Goal: Task Accomplishment & Management: Manage account settings

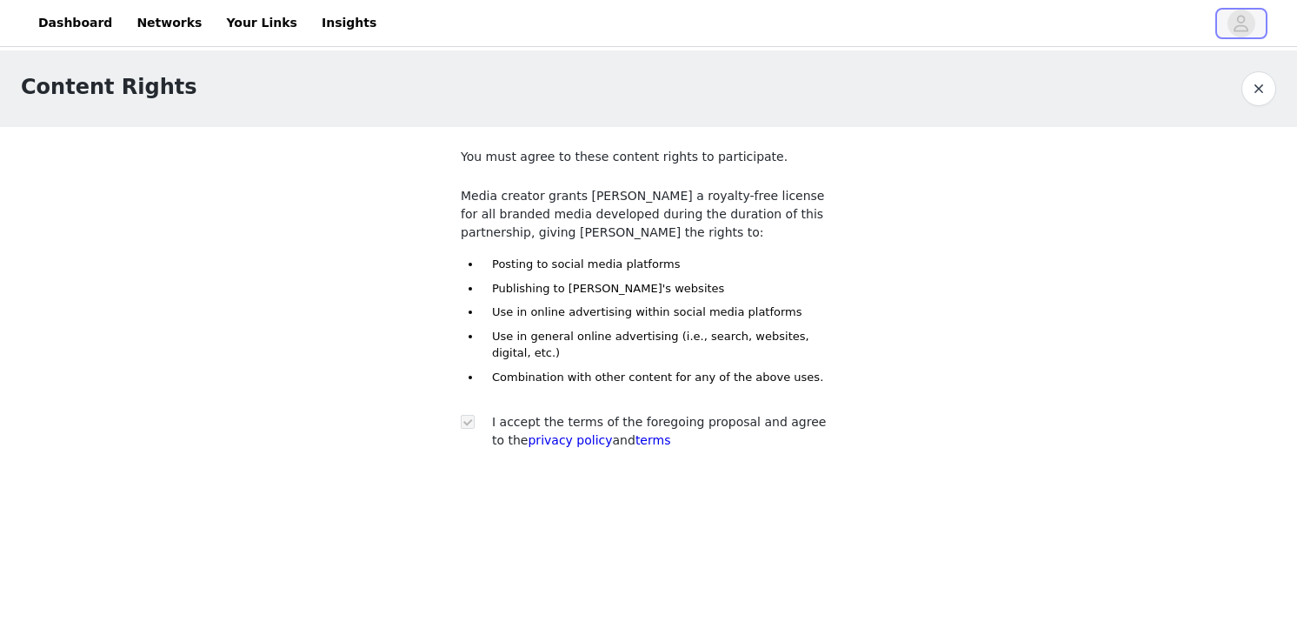
click at [1251, 15] on span "button" at bounding box center [1242, 24] width 28 height 28
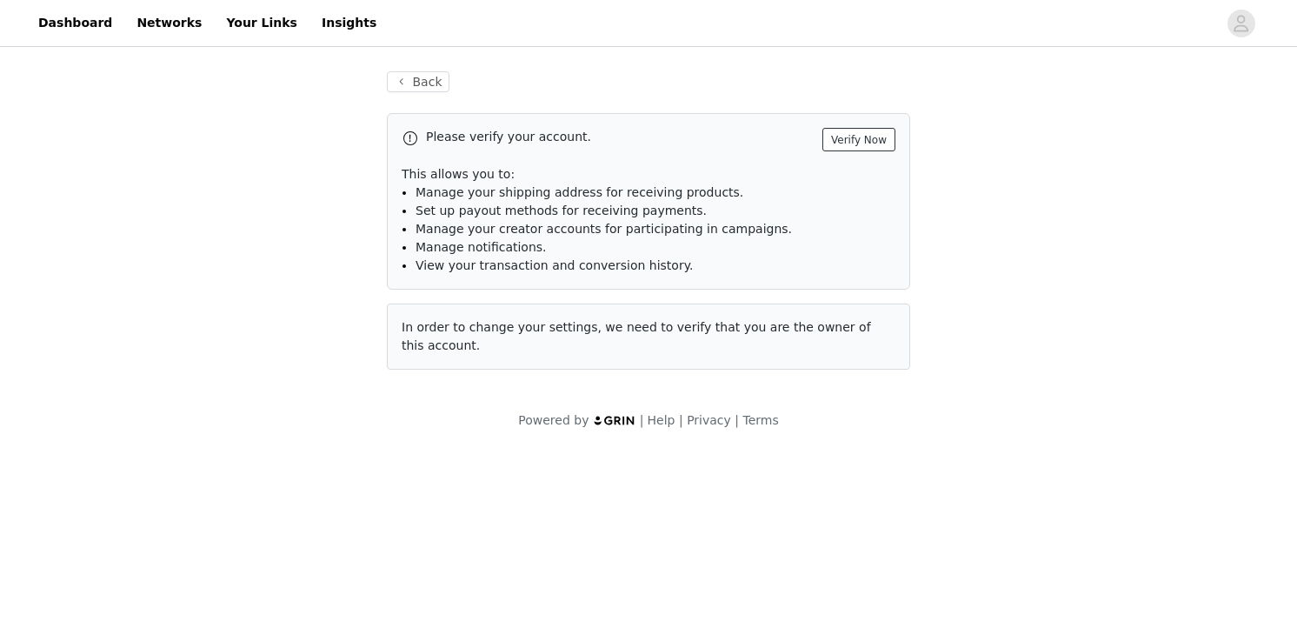
click at [860, 140] on button "Verify Now" at bounding box center [858, 139] width 73 height 23
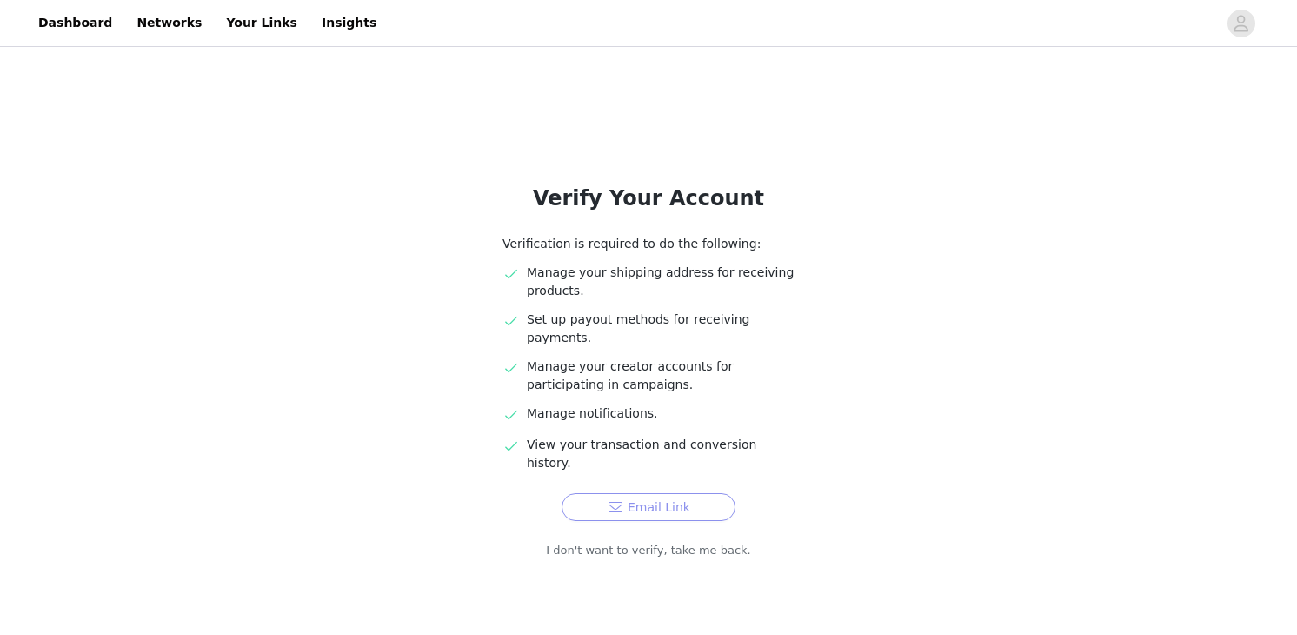
click at [602, 493] on button "Email Link" at bounding box center [649, 507] width 174 height 28
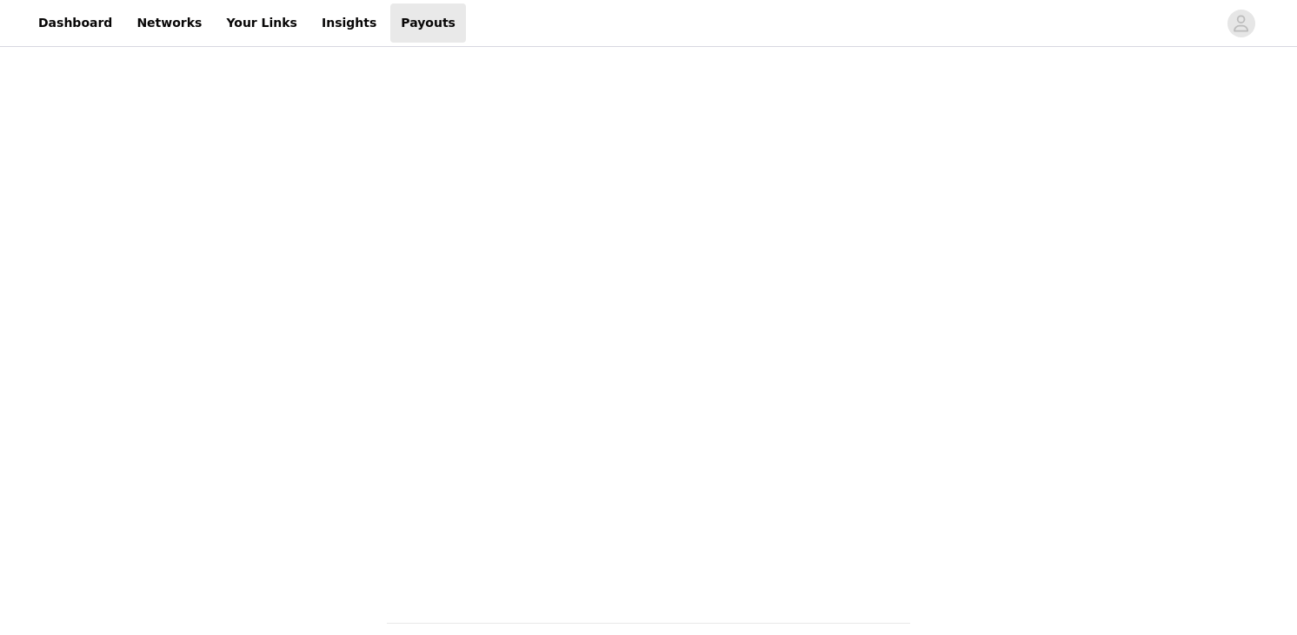
scroll to position [420, 0]
click at [1044, 403] on div "Payouts View your payment related transactions. Payout Activity View and track …" at bounding box center [648, 329] width 1297 height 1396
click at [311, 19] on link "Insights" at bounding box center [349, 22] width 76 height 39
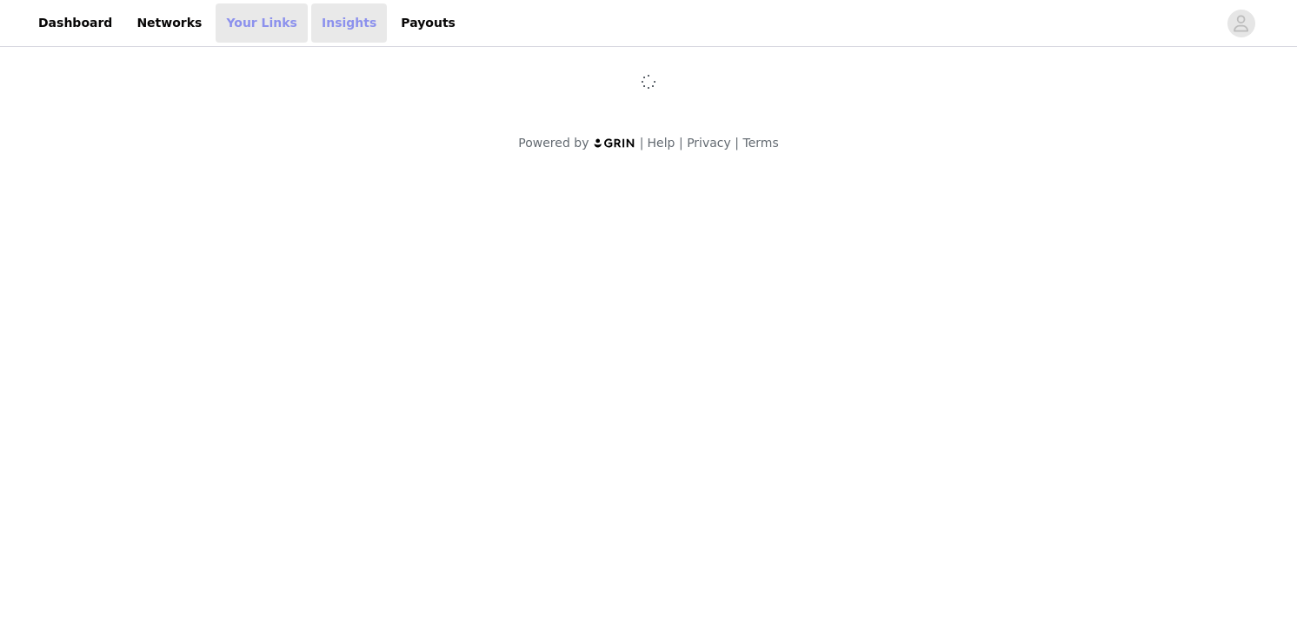
scroll to position [212, 0]
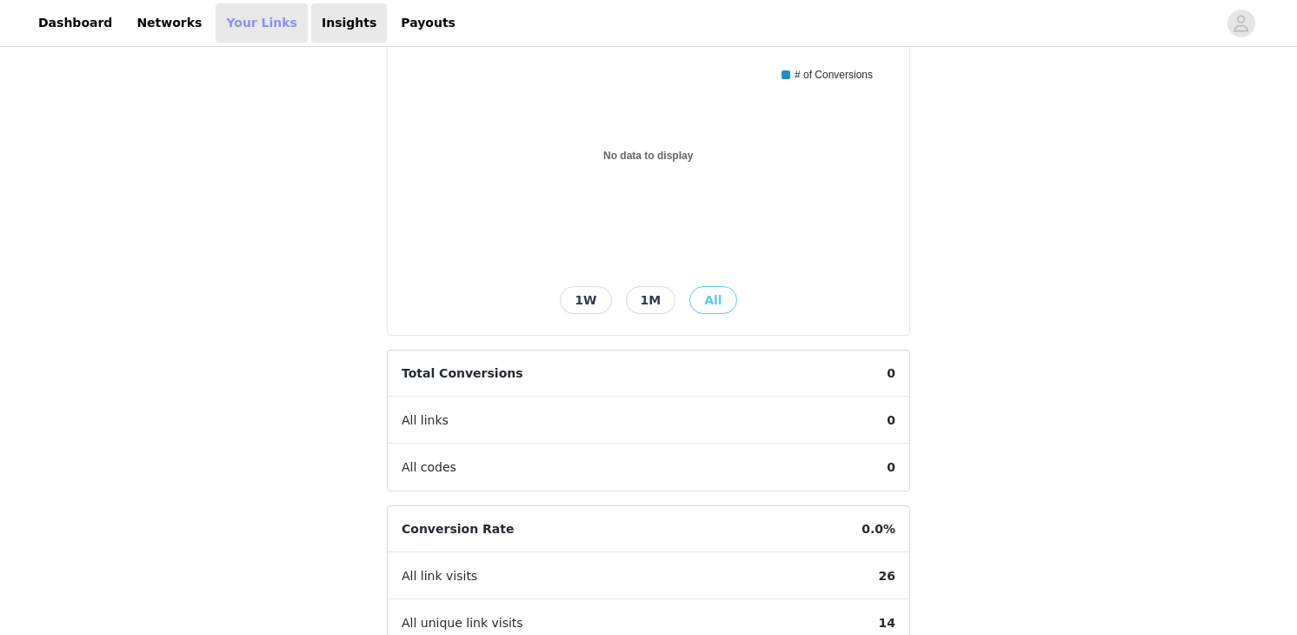
click at [243, 23] on link "Your Links" at bounding box center [262, 22] width 92 height 39
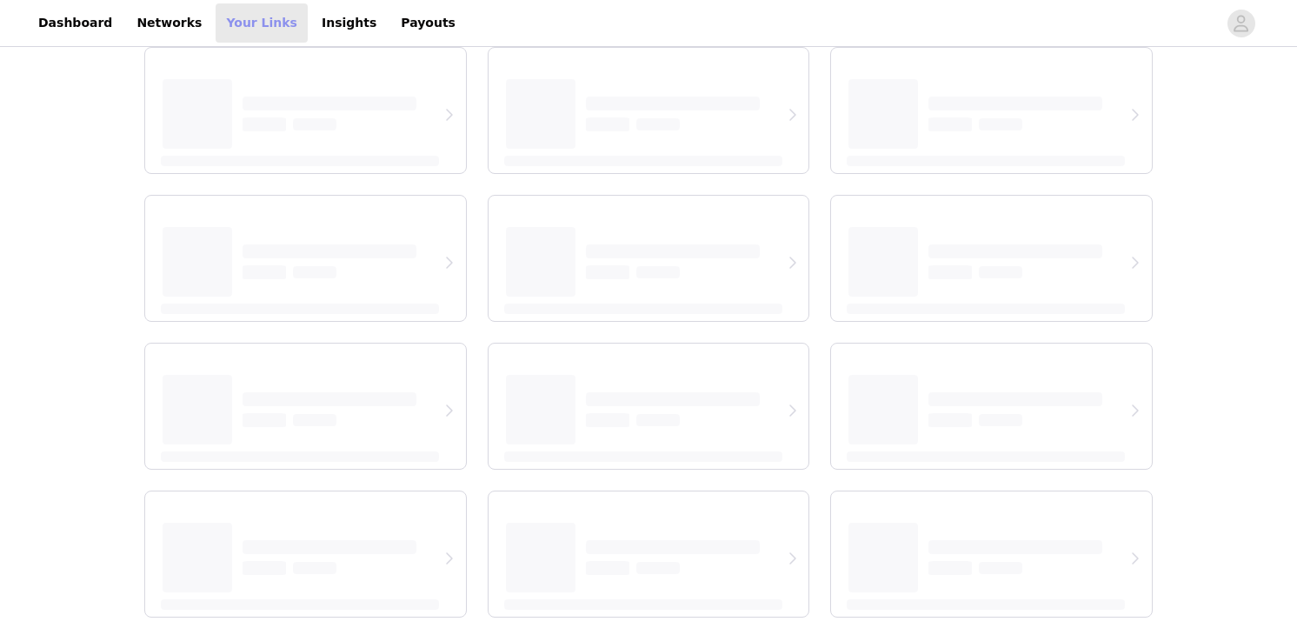
scroll to position [125, 0]
select select "12"
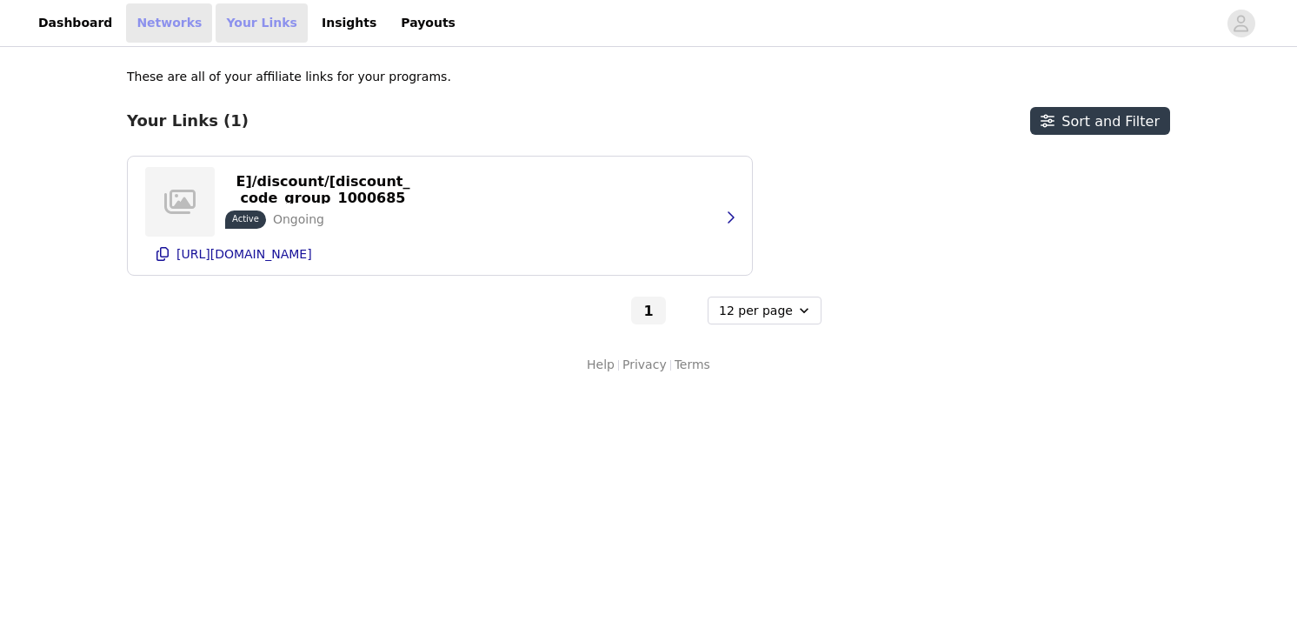
scroll to position [0, 0]
click at [156, 26] on link "Networks" at bounding box center [169, 22] width 86 height 39
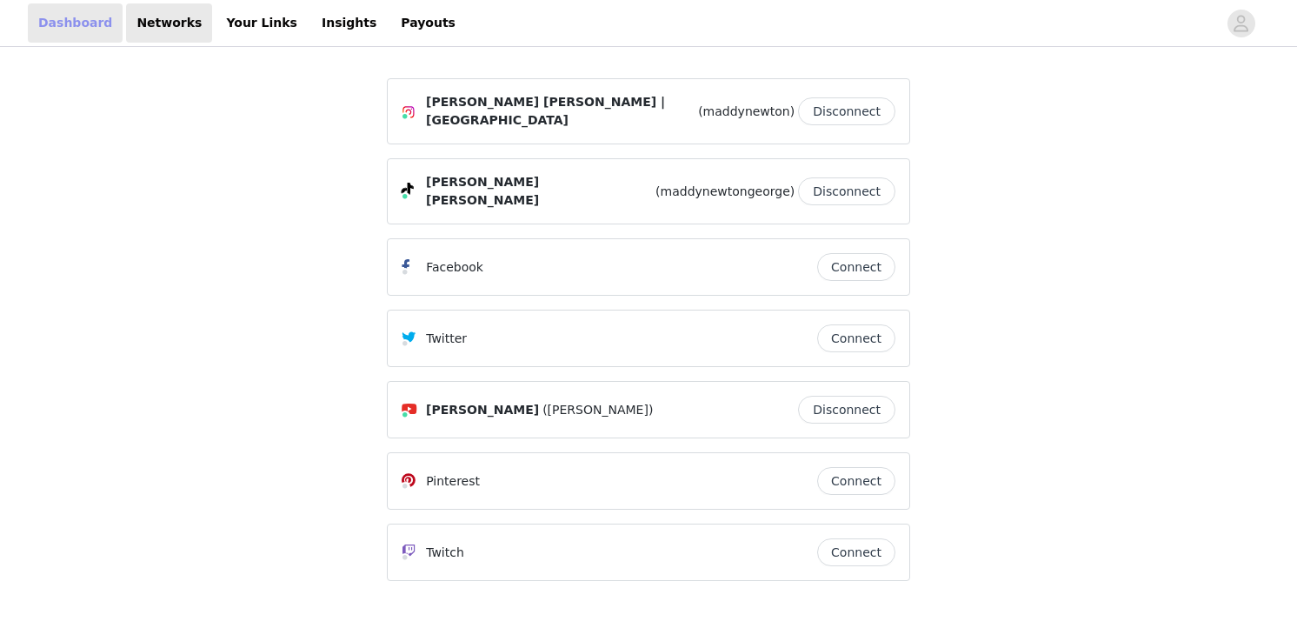
click at [87, 31] on link "Dashboard" at bounding box center [75, 22] width 95 height 39
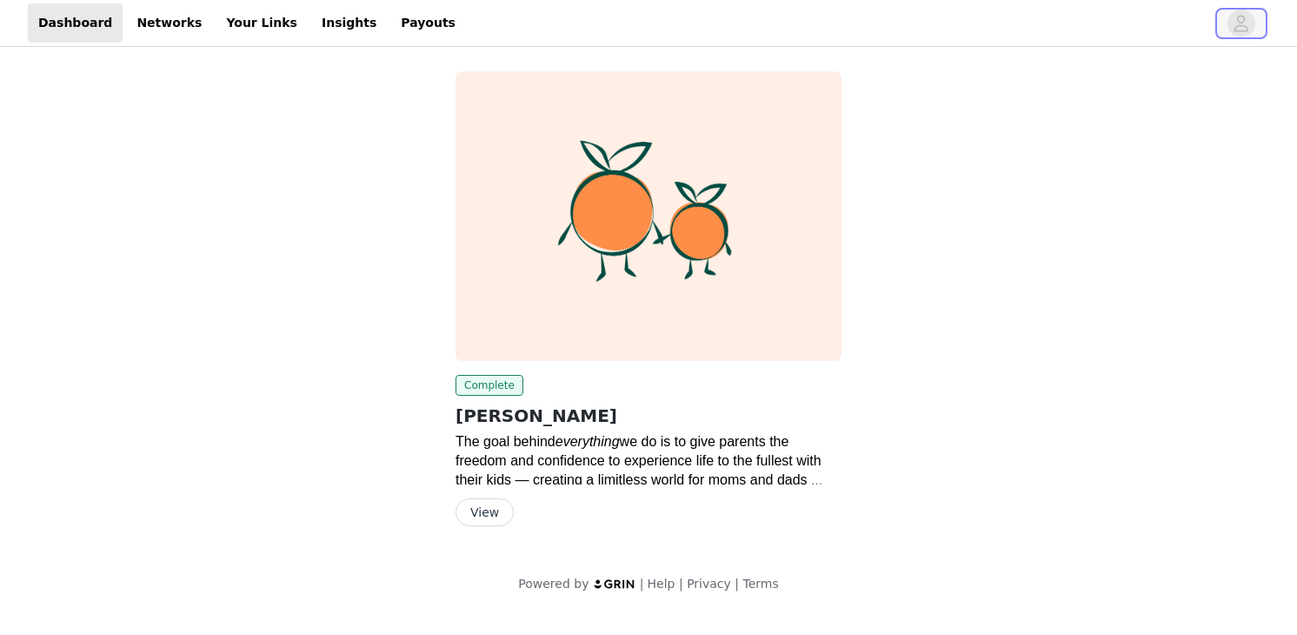
click at [1249, 29] on icon "avatar" at bounding box center [1241, 24] width 17 height 28
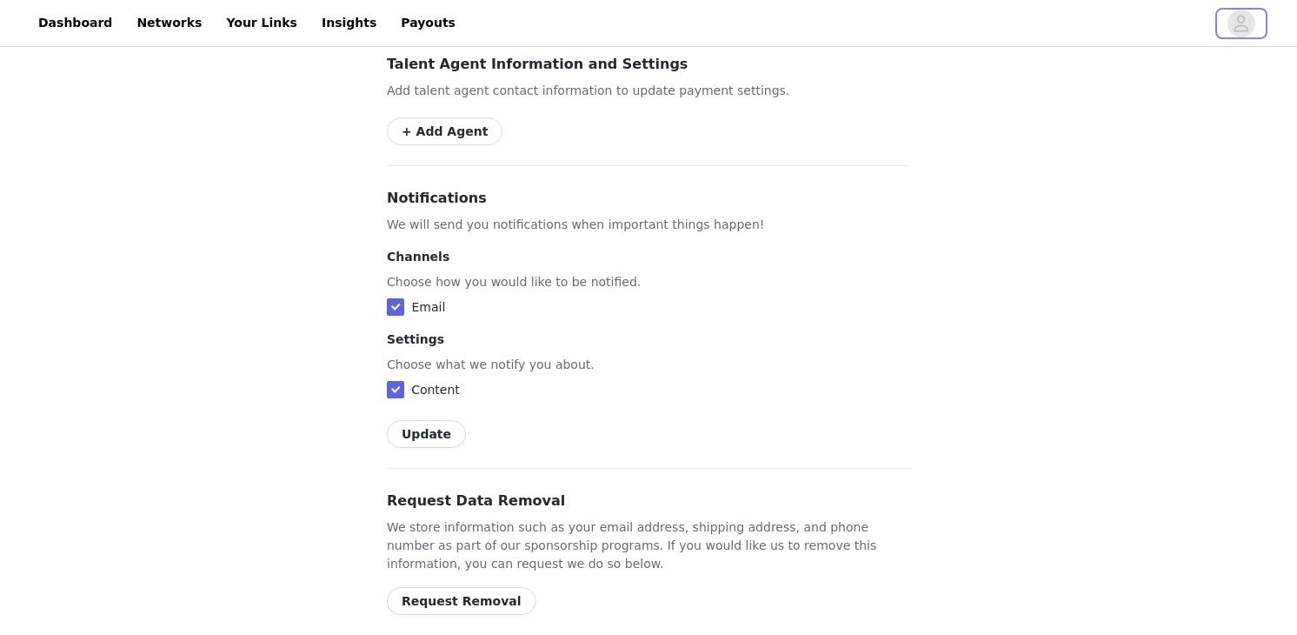
scroll to position [1005, 0]
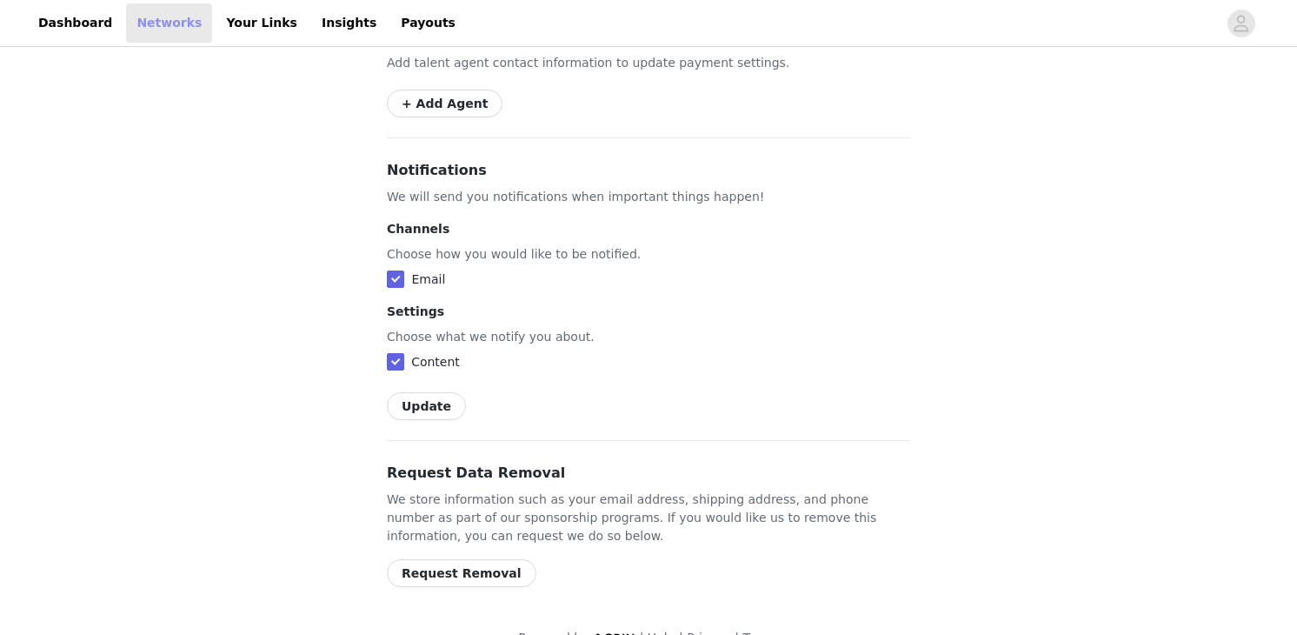
click at [149, 20] on link "Networks" at bounding box center [169, 22] width 86 height 39
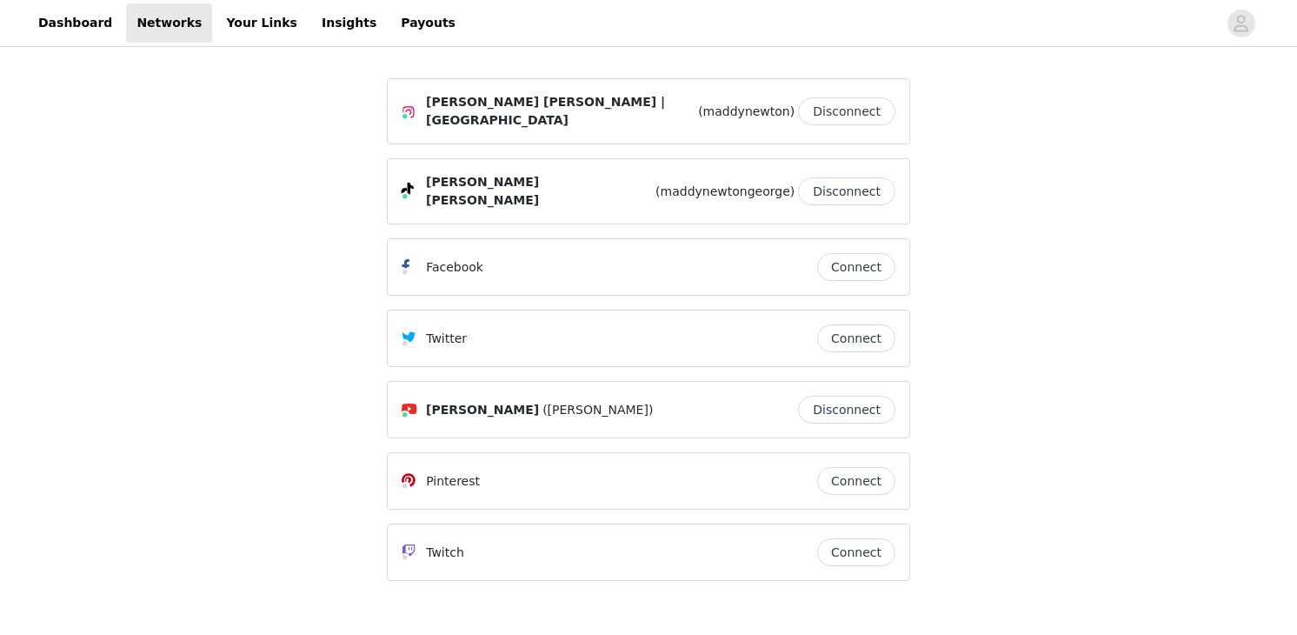
click at [536, 114] on span "[PERSON_NAME] [PERSON_NAME] | [GEOGRAPHIC_DATA]" at bounding box center [560, 111] width 269 height 37
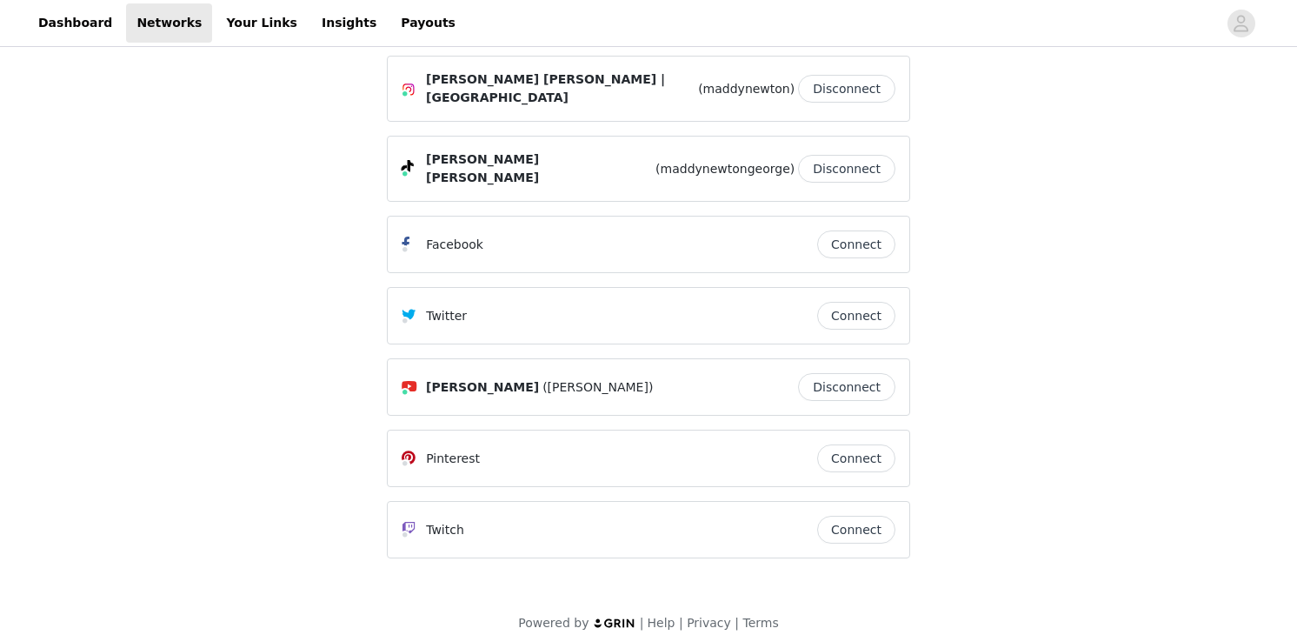
scroll to position [23, 0]
click at [509, 91] on span "[PERSON_NAME] [PERSON_NAME] | [GEOGRAPHIC_DATA]" at bounding box center [560, 88] width 269 height 37
click at [494, 377] on span "[PERSON_NAME]" at bounding box center [482, 386] width 113 height 18
click at [235, 30] on link "Your Links" at bounding box center [262, 22] width 92 height 39
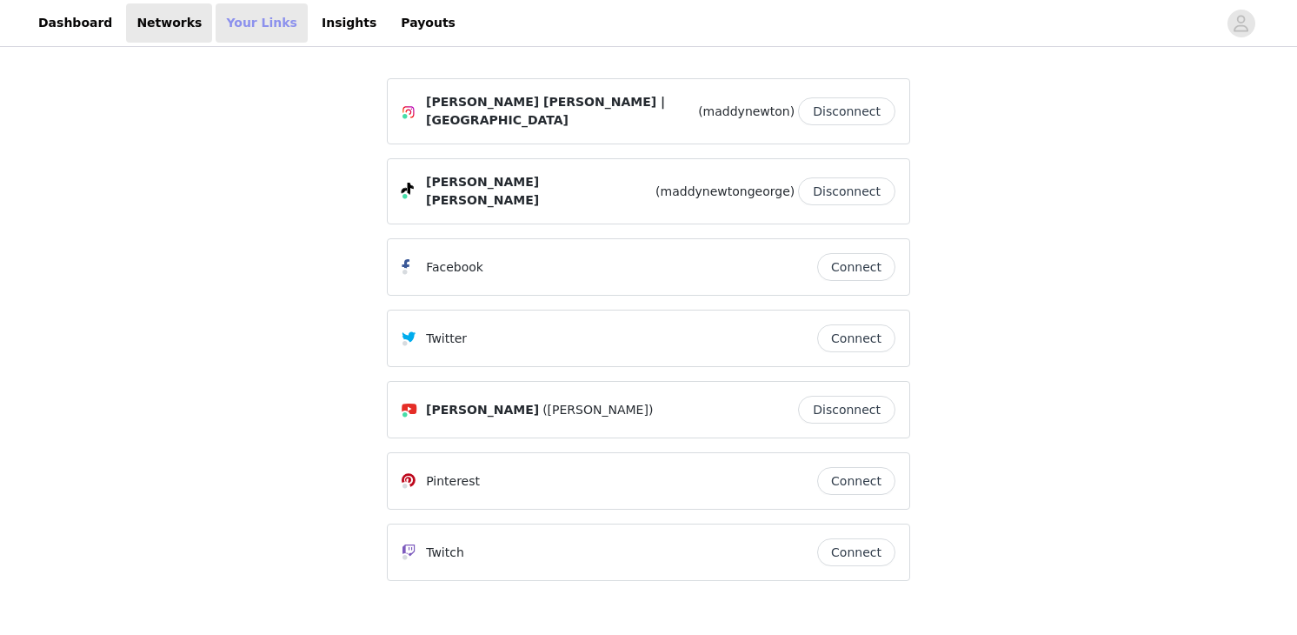
select select "12"
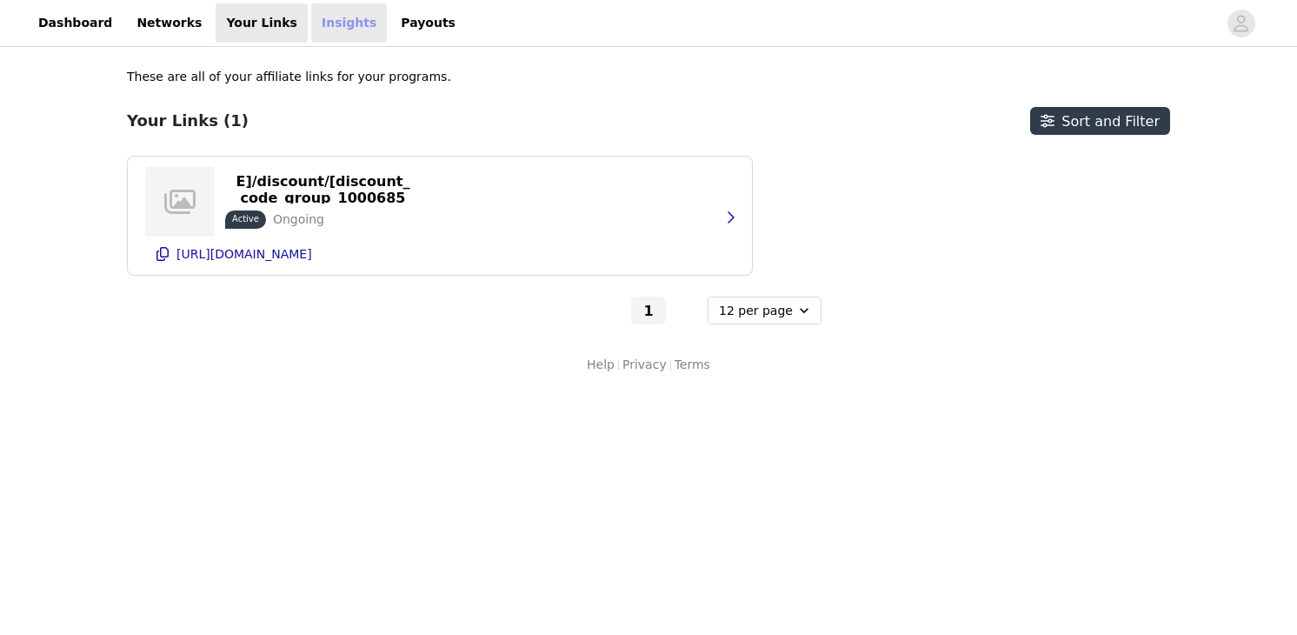
click at [318, 30] on link "Insights" at bounding box center [349, 22] width 76 height 39
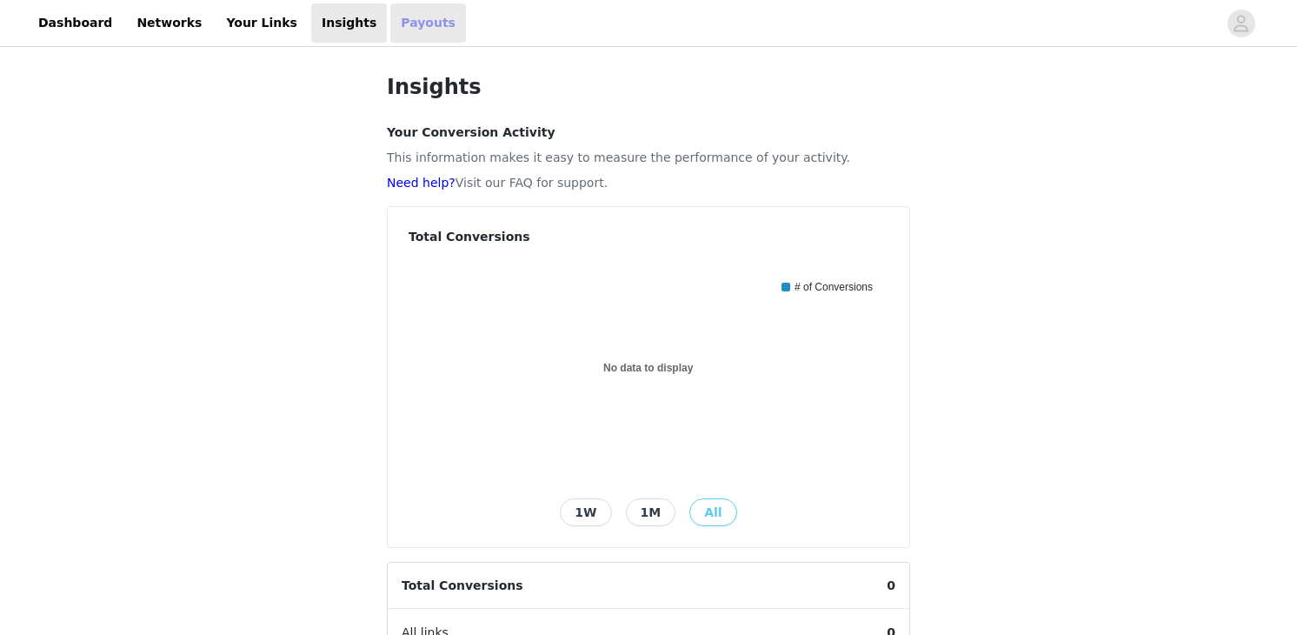
click at [393, 40] on link "Payouts" at bounding box center [428, 22] width 76 height 39
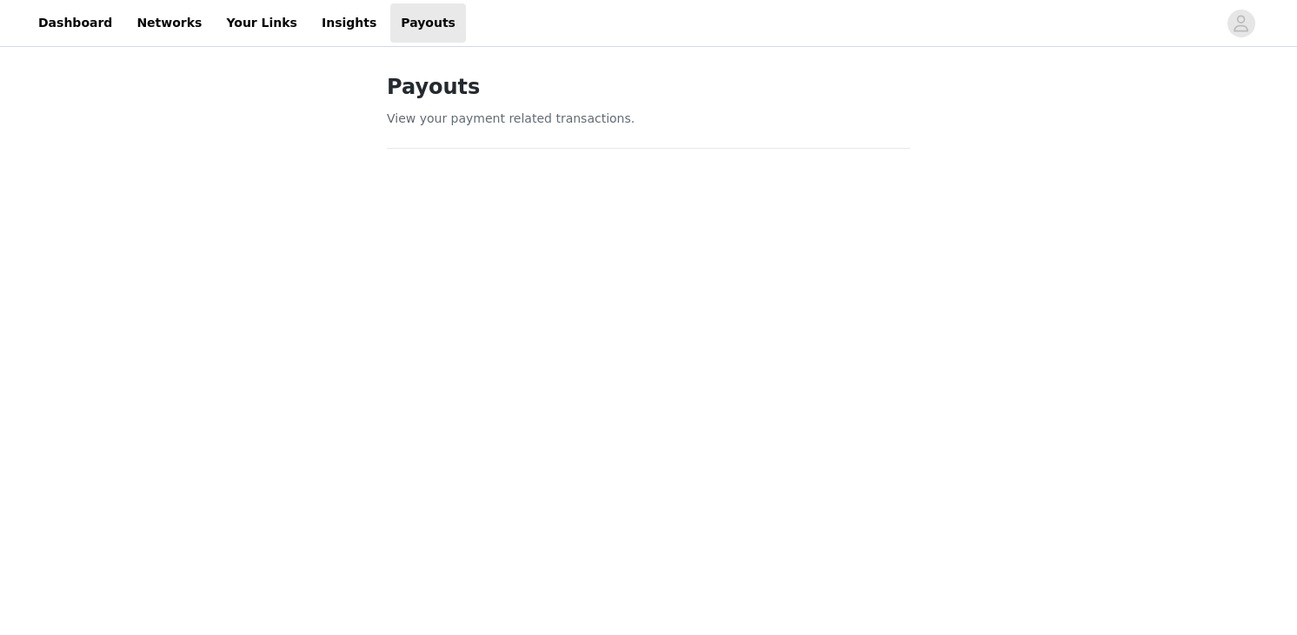
click at [214, 226] on div "Payouts View your payment related transactions. Payout Activity View and track …" at bounding box center [648, 586] width 1297 height 1073
